Goal: Information Seeking & Learning: Check status

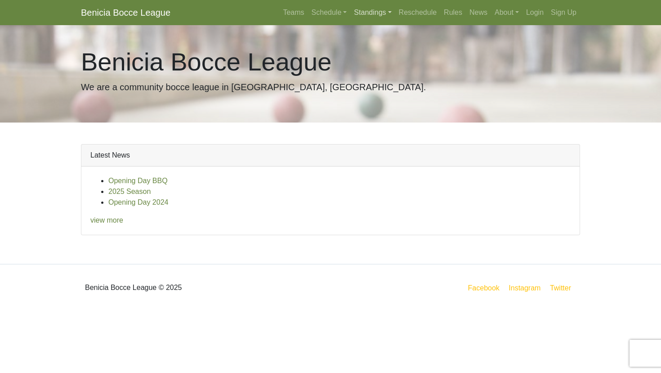
click at [370, 14] on link "Standings" at bounding box center [372, 13] width 44 height 18
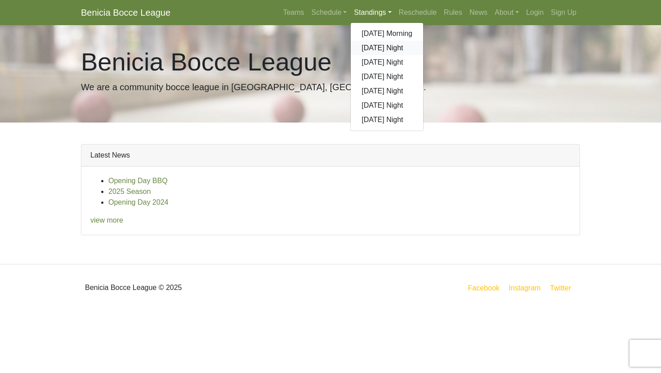
click at [370, 49] on link "[DATE] Night" at bounding box center [387, 48] width 72 height 14
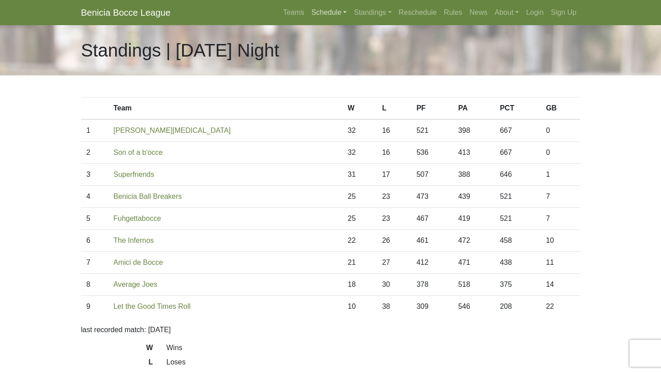
click at [321, 13] on link "Schedule" at bounding box center [329, 13] width 43 height 18
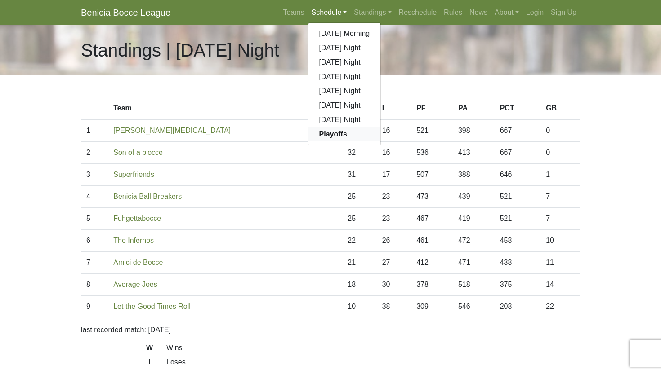
click at [325, 133] on strong "Playoffs" at bounding box center [333, 134] width 28 height 8
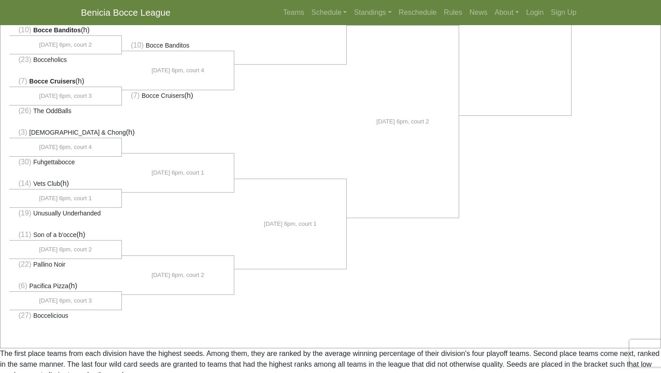
scroll to position [593, 0]
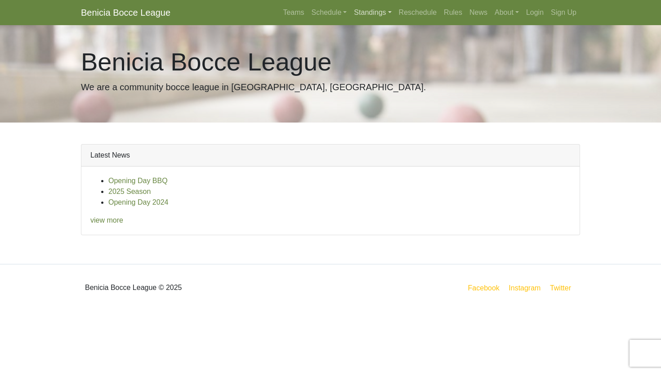
click at [354, 9] on link "Standings" at bounding box center [372, 13] width 44 height 18
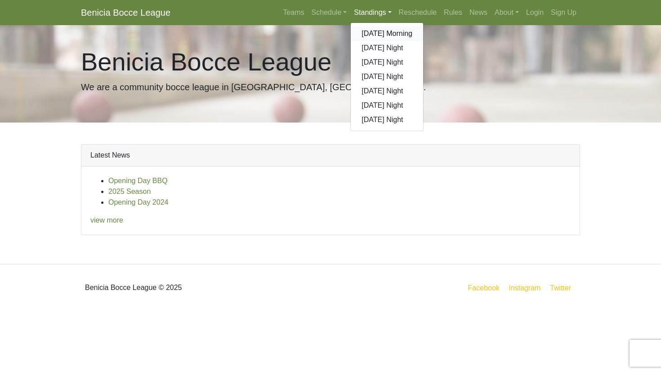
click at [357, 30] on link "[DATE] Morning" at bounding box center [387, 34] width 72 height 14
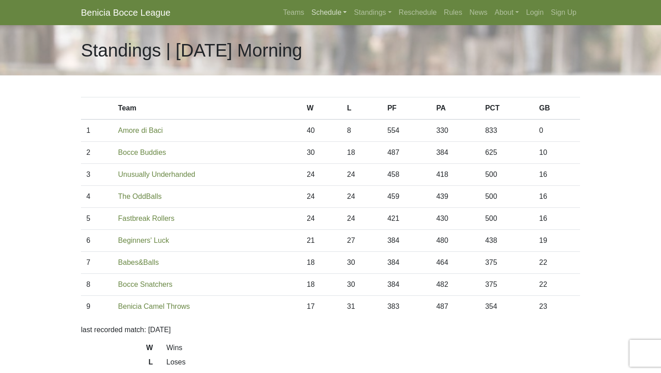
click at [331, 12] on link "Schedule" at bounding box center [329, 13] width 43 height 18
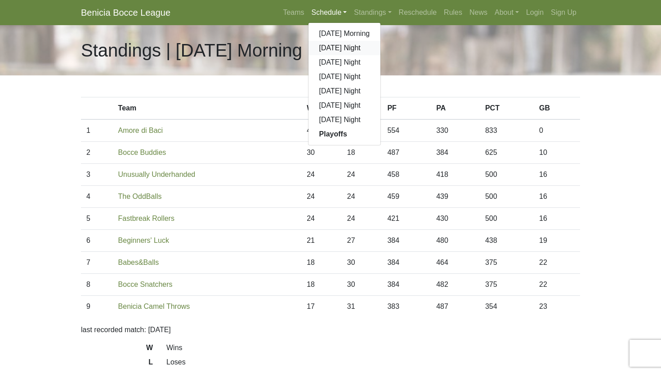
click at [322, 44] on link "[DATE] Night" at bounding box center [344, 48] width 72 height 14
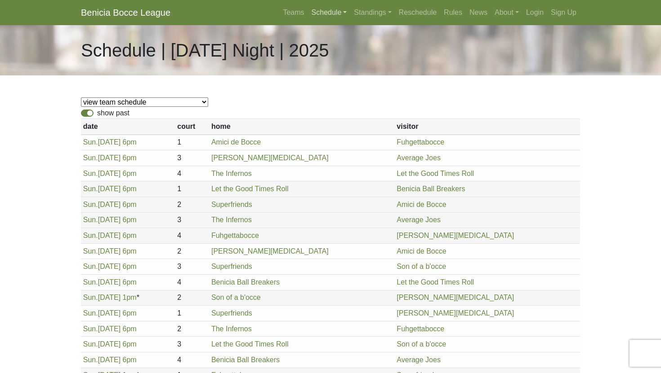
click at [328, 10] on link "Schedule" at bounding box center [329, 13] width 43 height 18
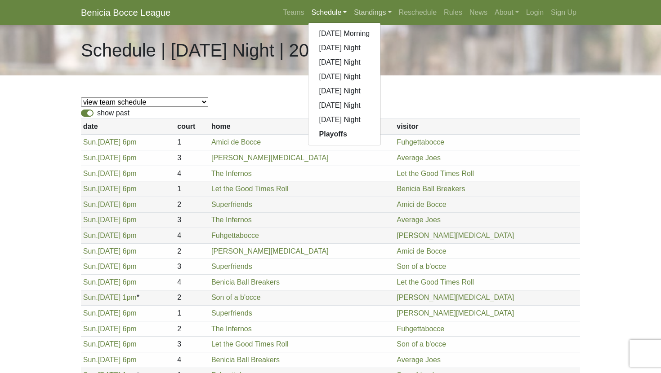
click at [369, 9] on link "Standings" at bounding box center [372, 13] width 44 height 18
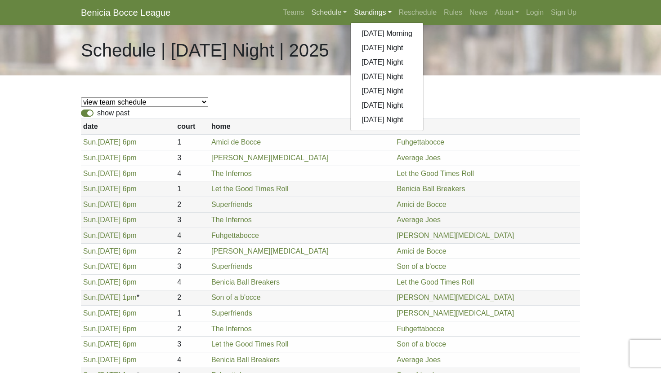
click at [328, 13] on link "Schedule" at bounding box center [329, 13] width 43 height 18
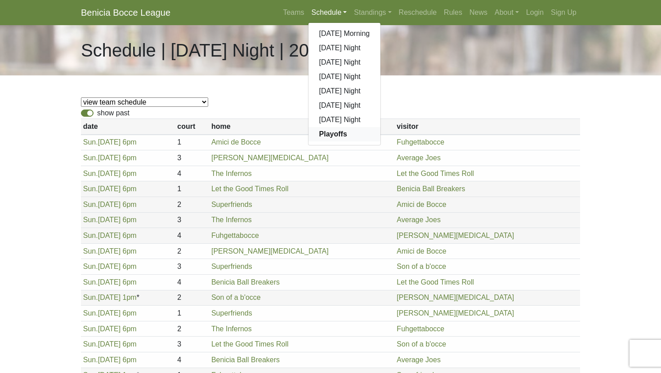
click at [322, 131] on strong "Playoffs" at bounding box center [333, 134] width 28 height 8
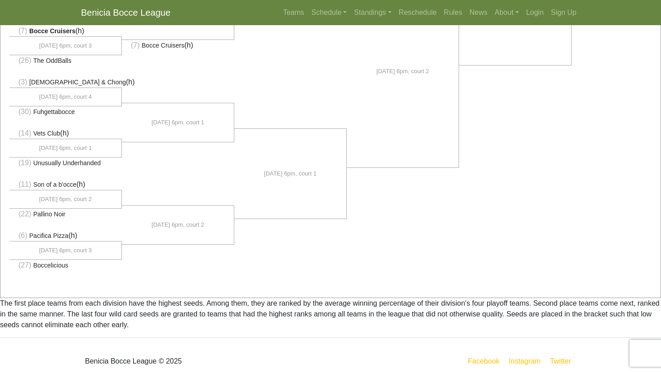
scroll to position [648, 0]
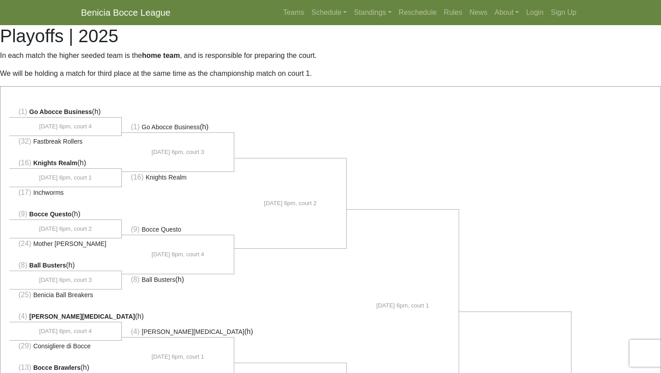
scroll to position [648, 0]
